Goal: Unclear: Browse casually

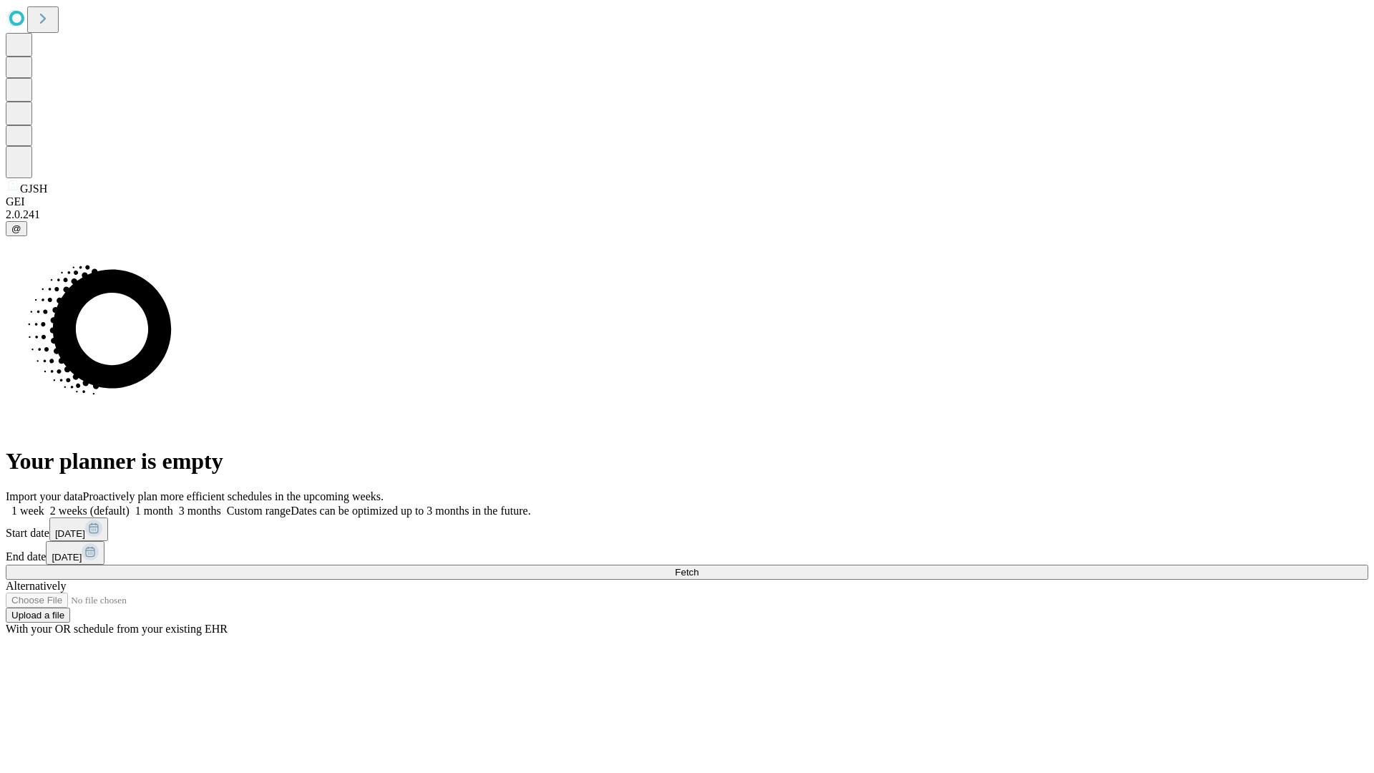
click at [698, 567] on span "Fetch" at bounding box center [687, 572] width 24 height 11
